Goal: Information Seeking & Learning: Learn about a topic

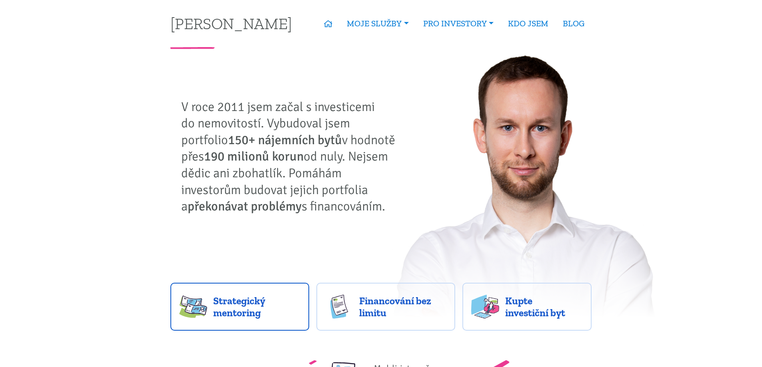
click at [248, 313] on span "Strategický mentoring" at bounding box center [256, 307] width 87 height 24
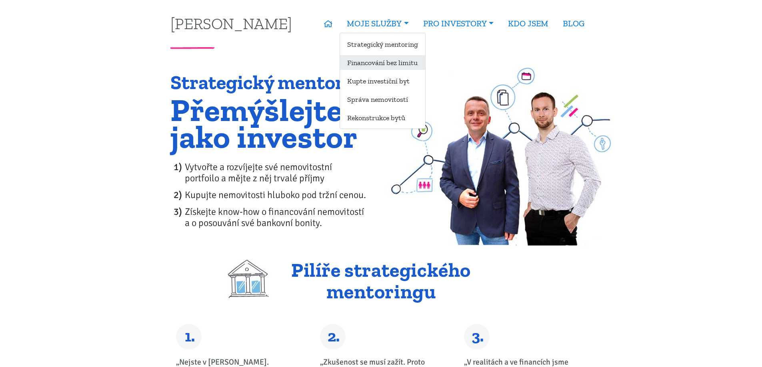
click at [403, 62] on link "Financování bez limitu" at bounding box center [382, 62] width 85 height 15
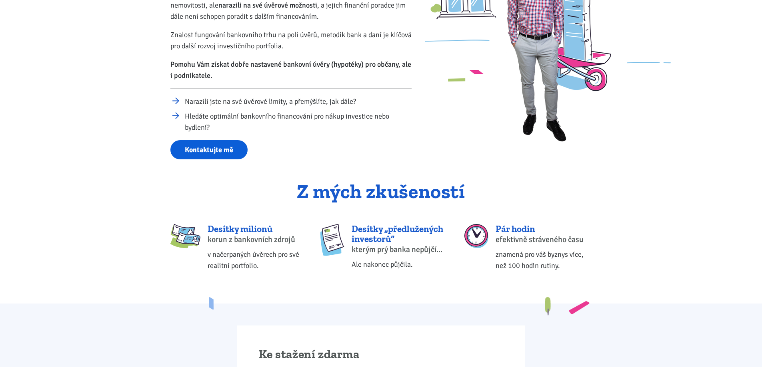
scroll to position [80, 0]
